Goal: Task Accomplishment & Management: Complete application form

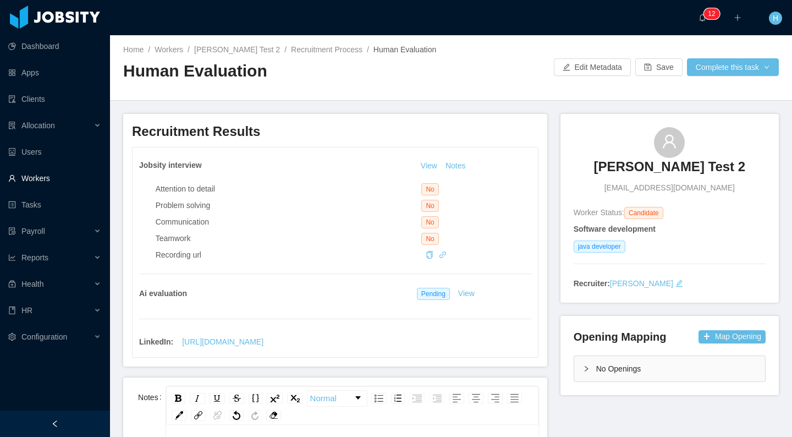
click at [53, 180] on link "Workers" at bounding box center [54, 178] width 93 height 22
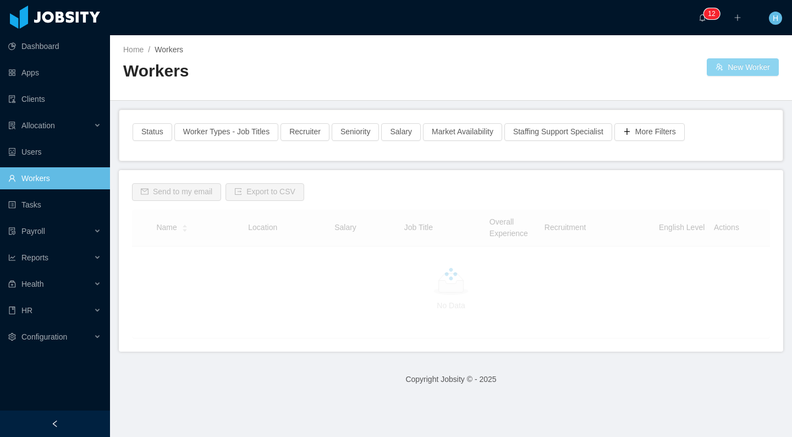
click at [716, 75] on button "New Worker" at bounding box center [743, 67] width 72 height 18
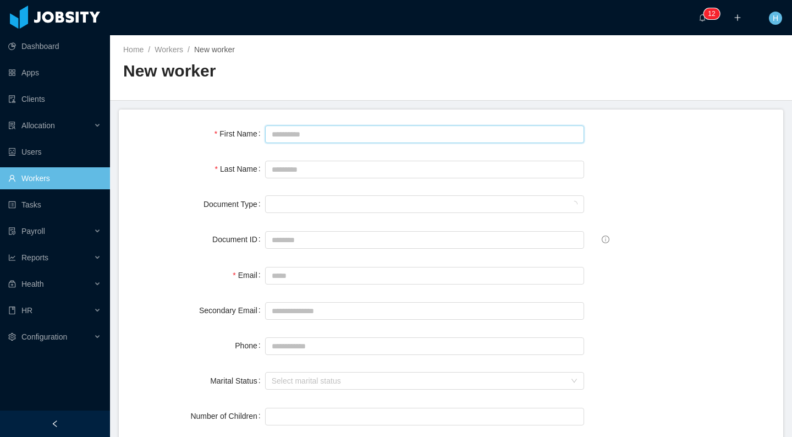
click at [310, 142] on input "First Name" at bounding box center [424, 134] width 319 height 18
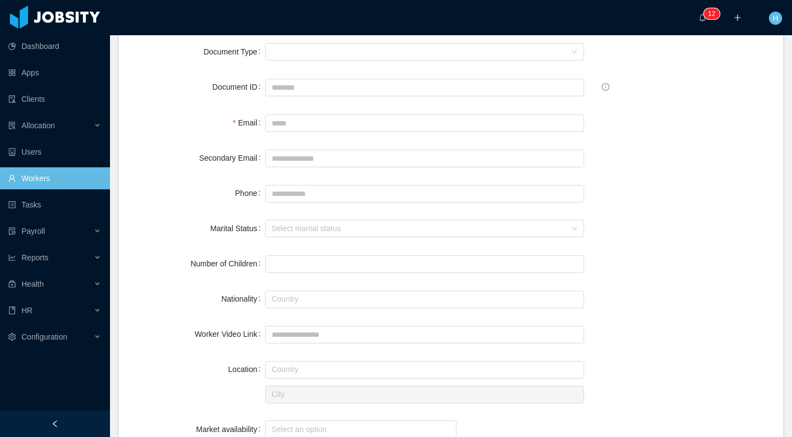
scroll to position [152, 0]
type input "**********"
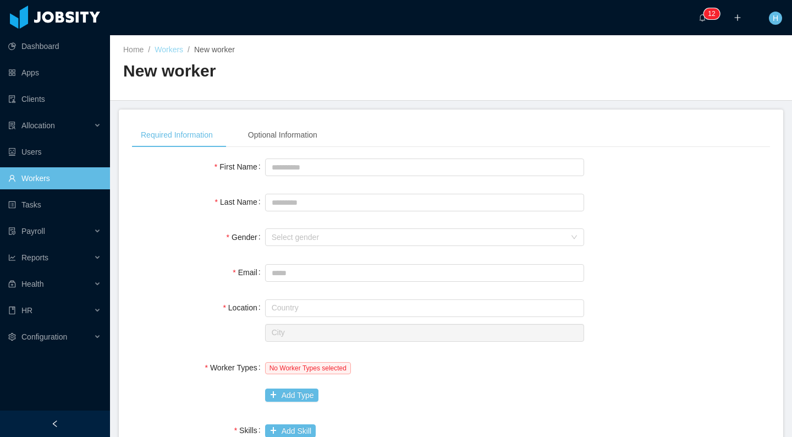
click at [169, 50] on link "Workers" at bounding box center [169, 49] width 29 height 9
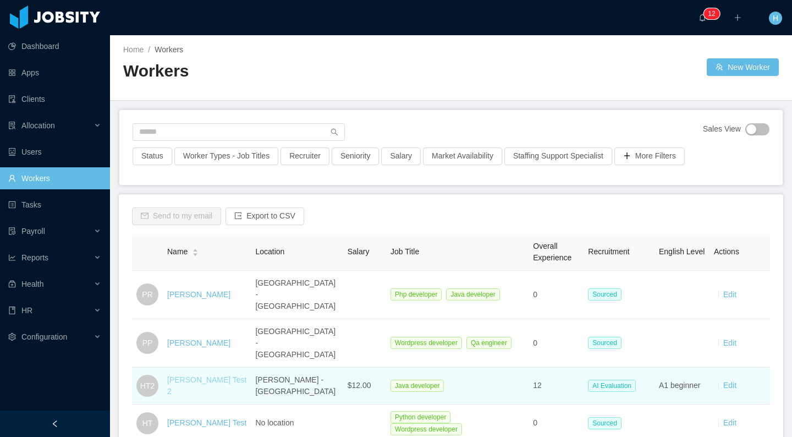
click at [211, 375] on link "[PERSON_NAME] Test 2" at bounding box center [206, 385] width 79 height 20
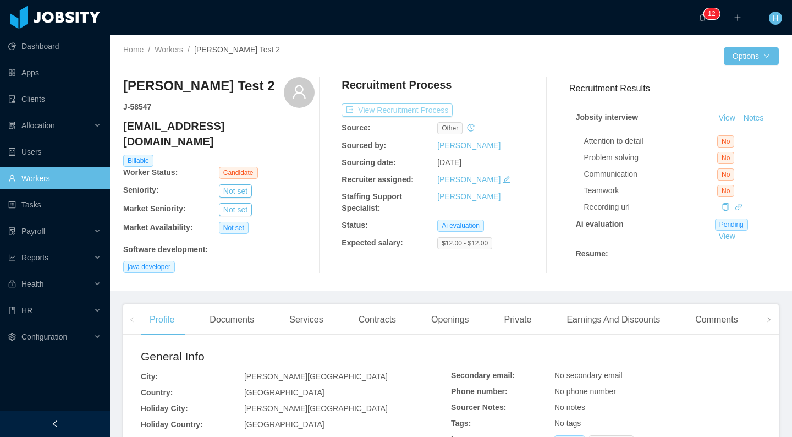
click at [388, 109] on button "View Recruitment Process" at bounding box center [397, 109] width 111 height 13
